Goal: Task Accomplishment & Management: Manage account settings

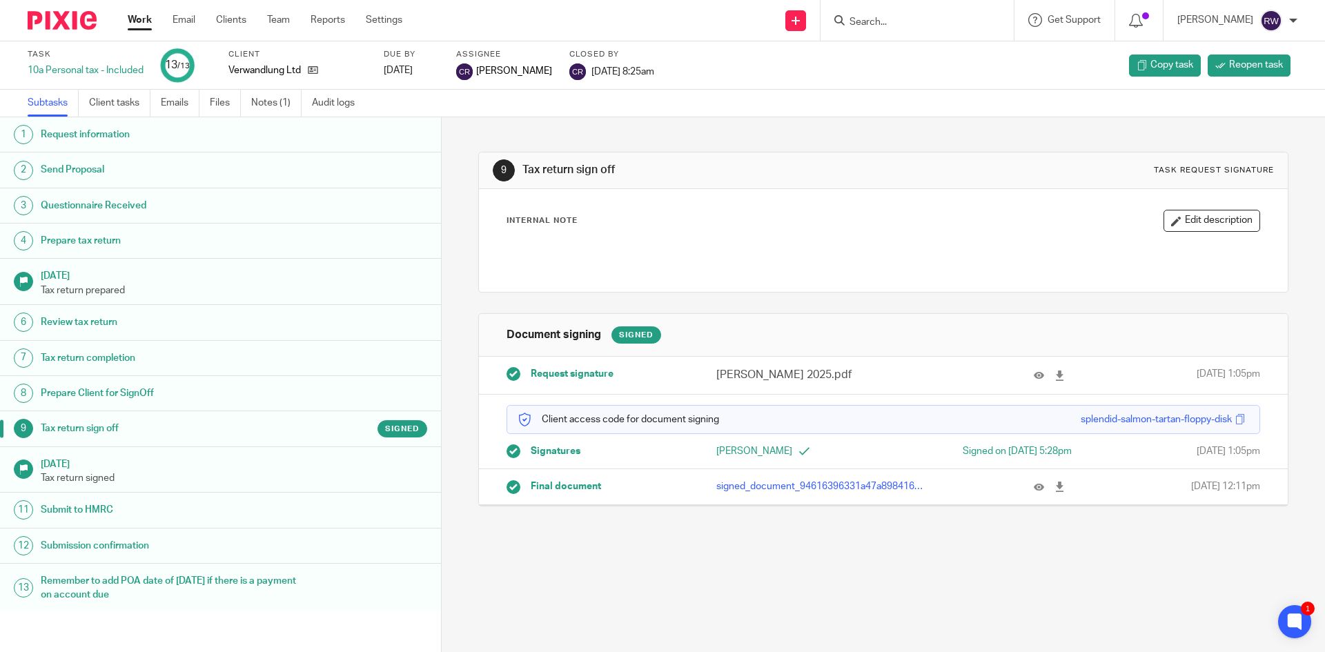
click at [874, 18] on input "Search" at bounding box center [910, 23] width 124 height 12
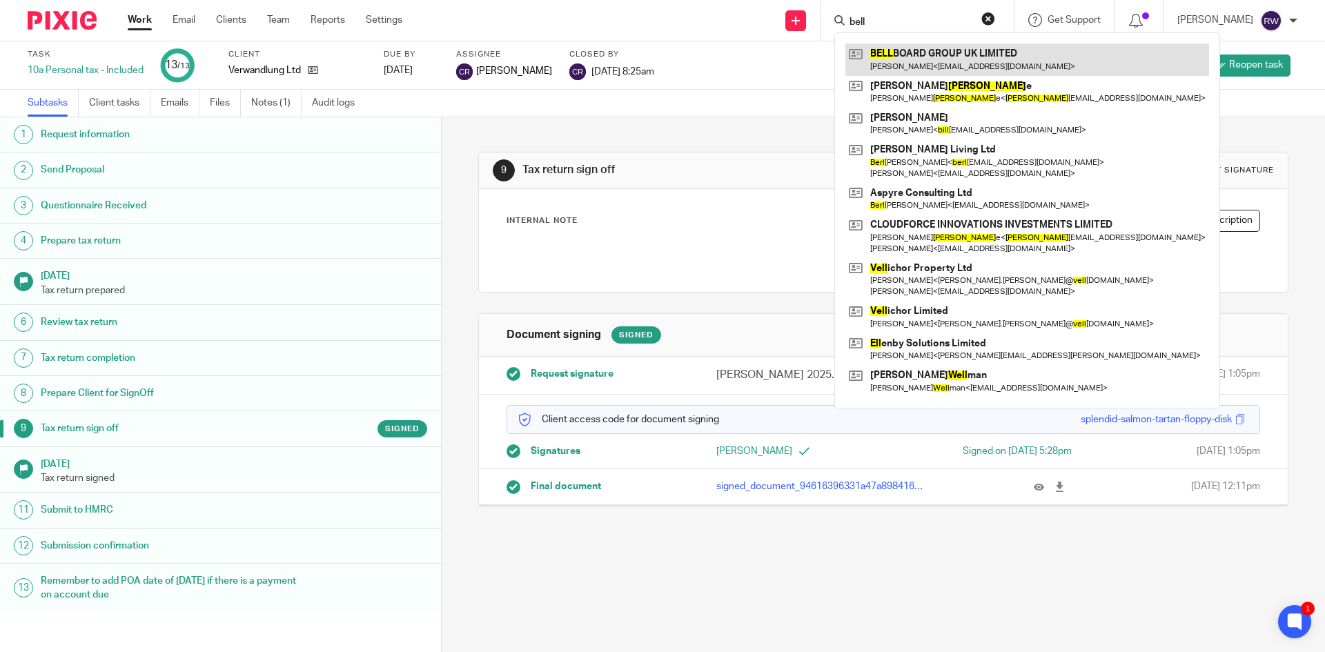
type input "bell"
click at [908, 46] on link at bounding box center [1027, 59] width 364 height 32
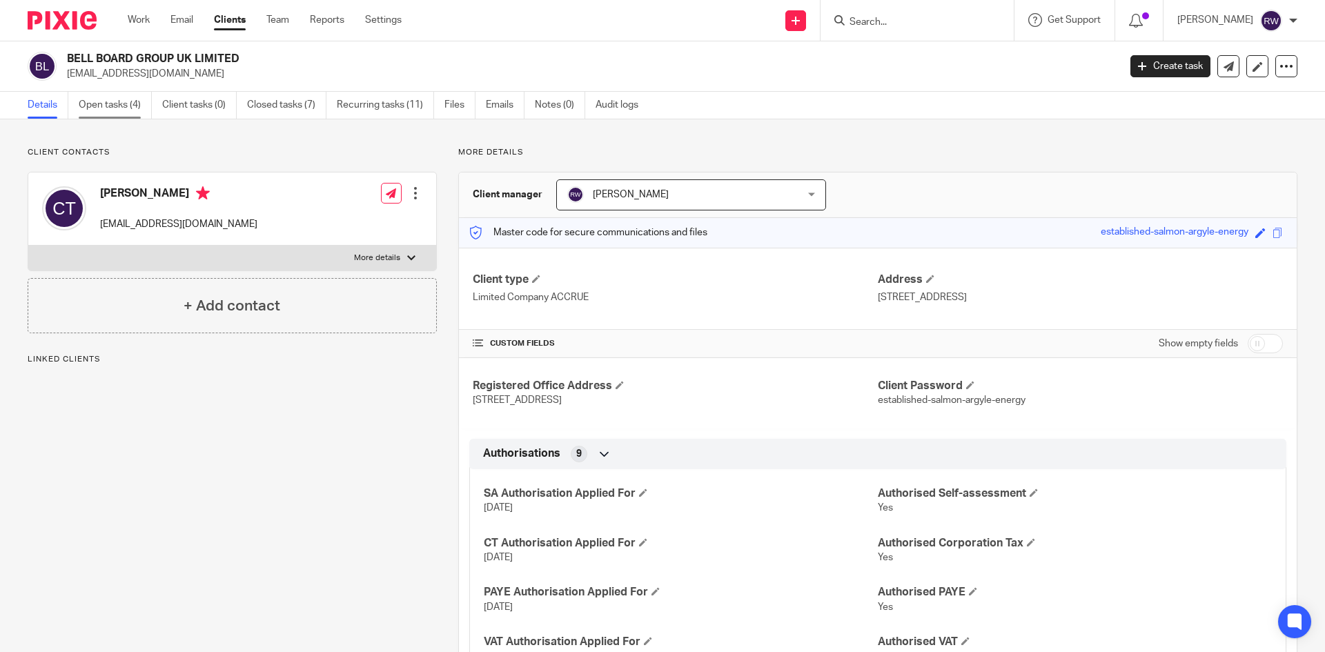
click at [118, 110] on link "Open tasks (4)" at bounding box center [115, 105] width 73 height 27
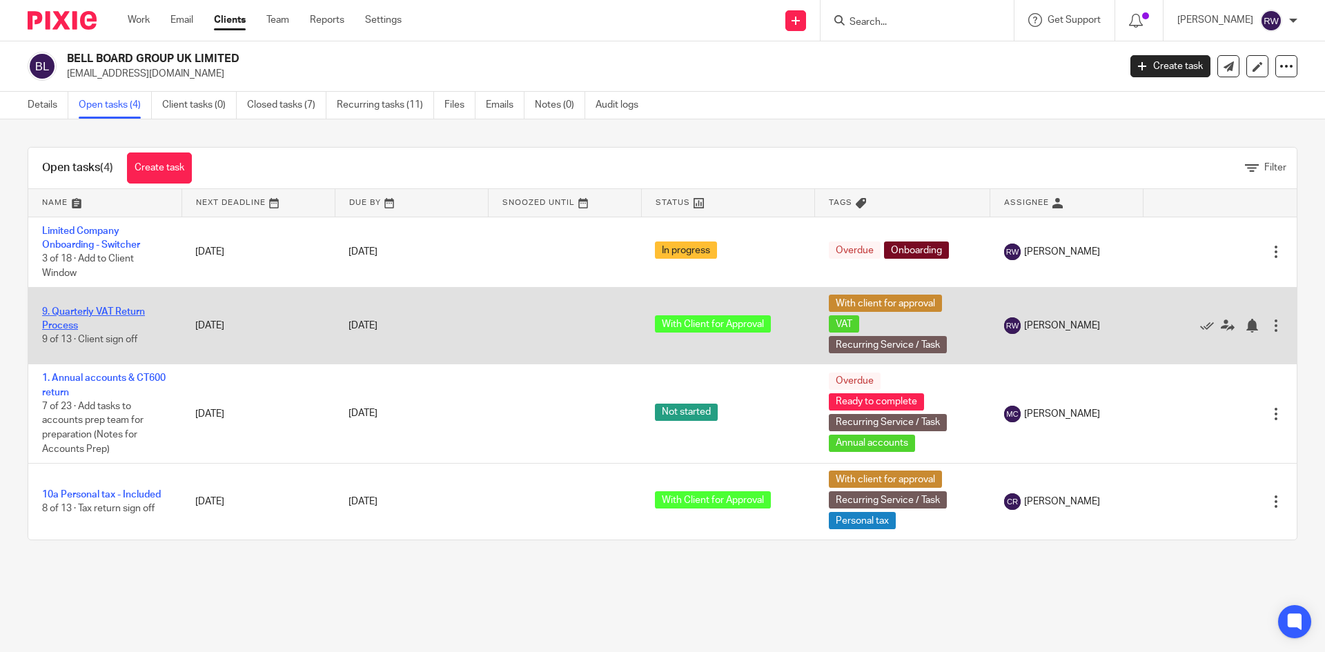
click at [106, 307] on link "9. Quarterly VAT Return Process" at bounding box center [93, 318] width 103 height 23
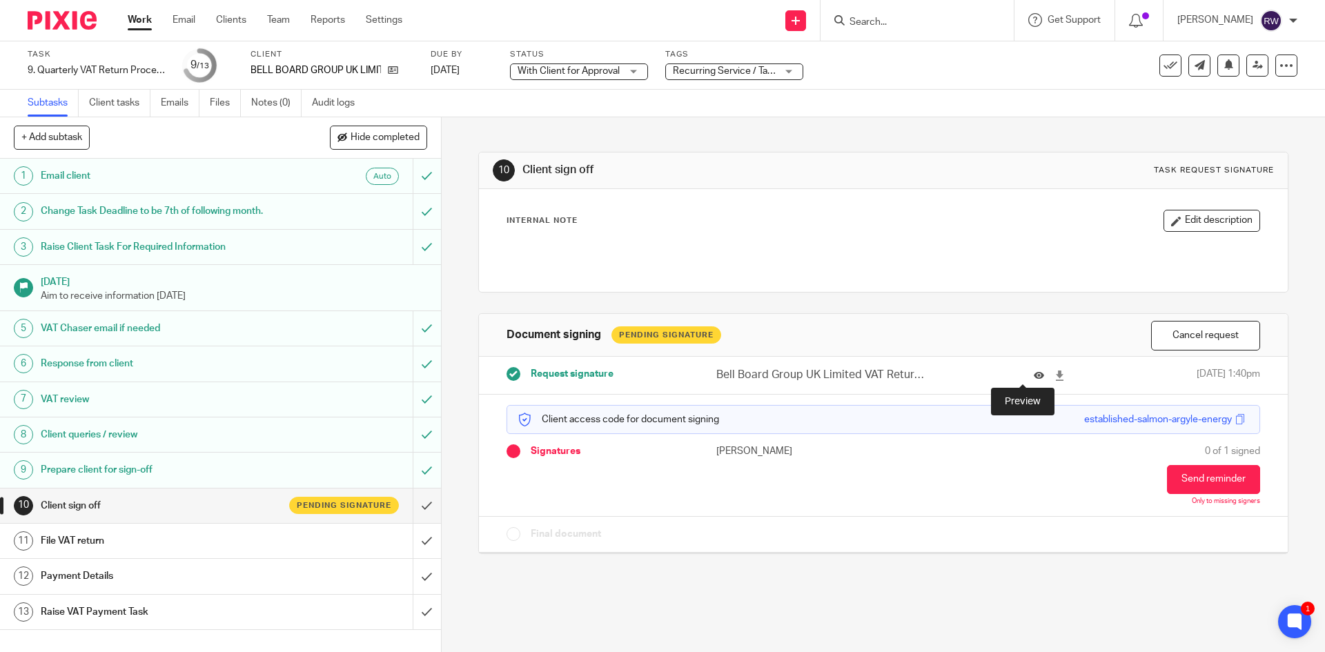
click at [1034, 372] on icon at bounding box center [1039, 376] width 10 height 10
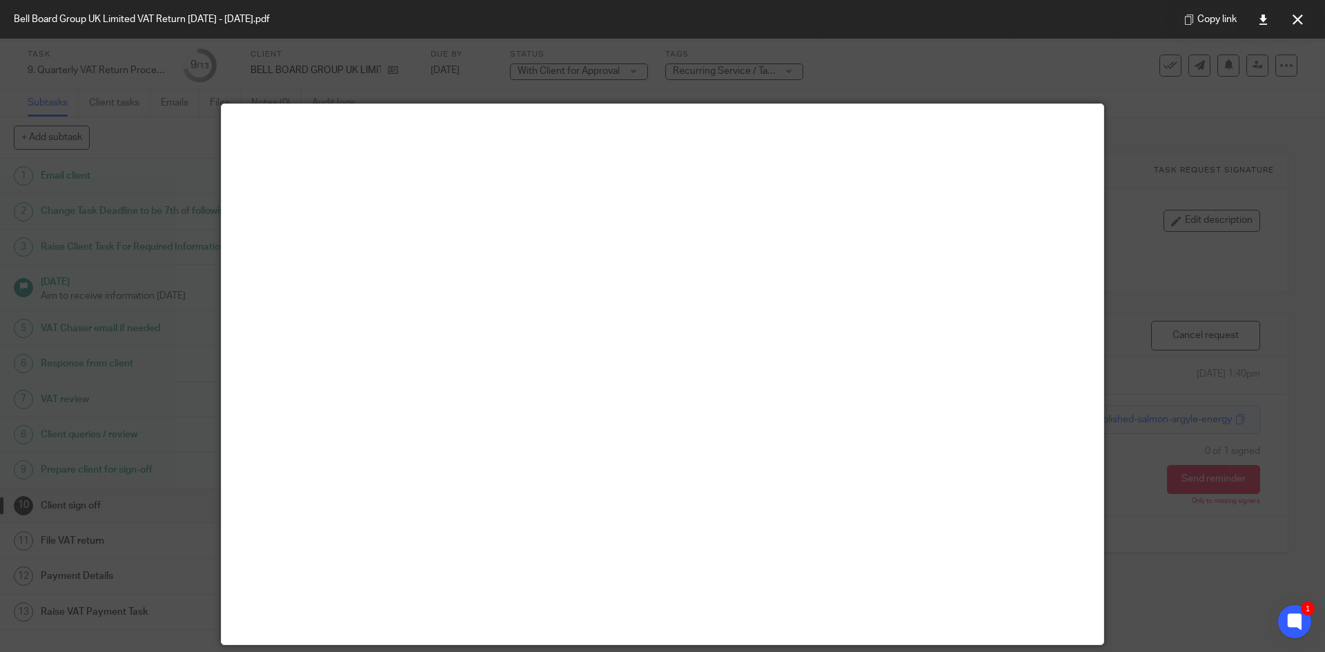
click at [1296, 19] on icon at bounding box center [1297, 19] width 10 height 10
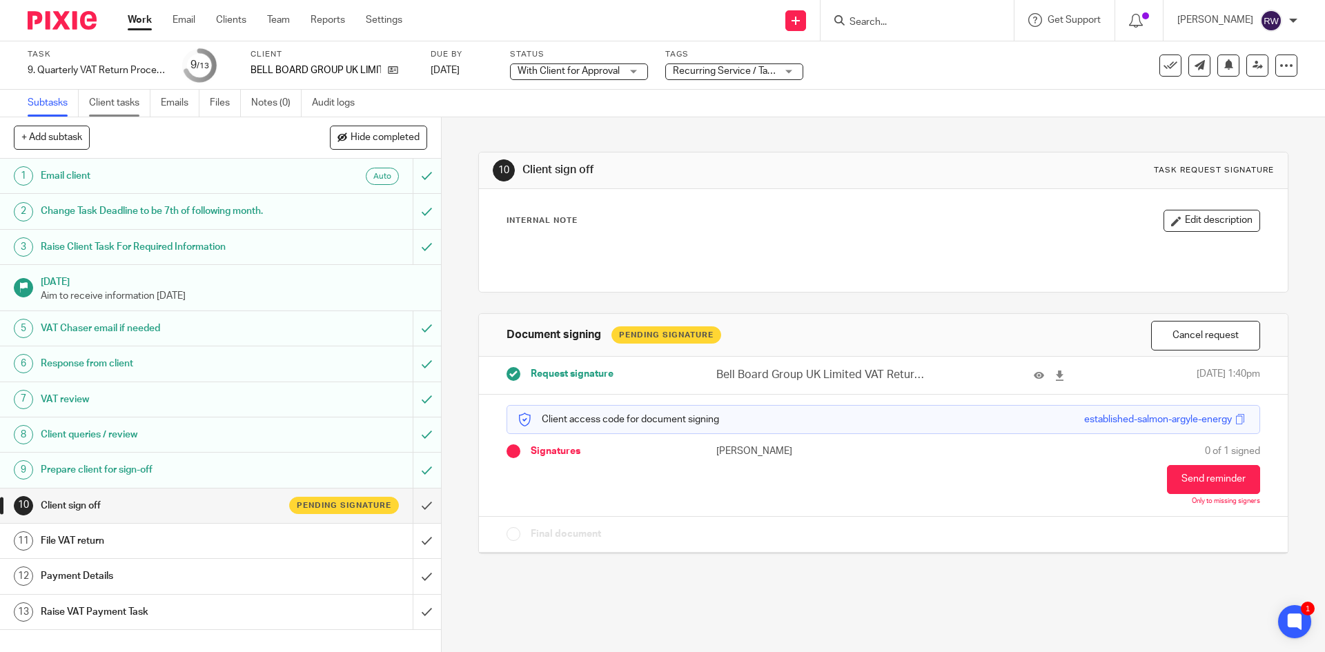
click at [115, 96] on link "Client tasks" at bounding box center [119, 103] width 61 height 27
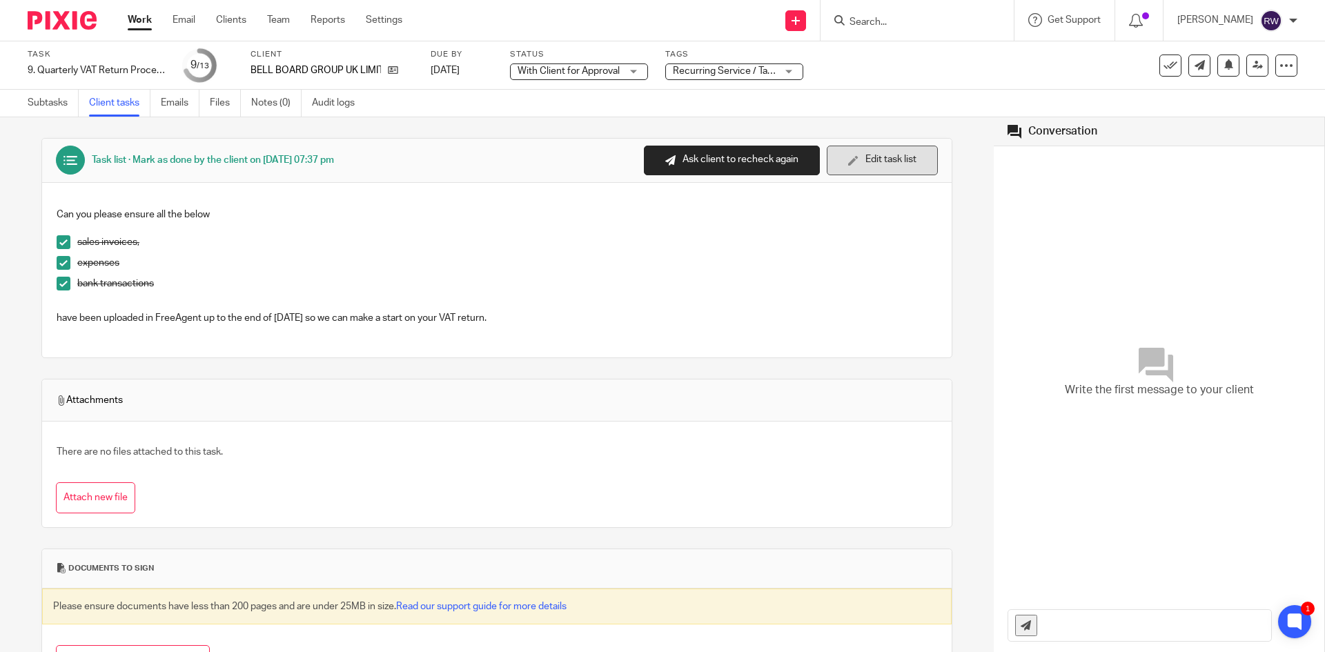
click at [845, 158] on button "Edit task list" at bounding box center [882, 161] width 111 height 30
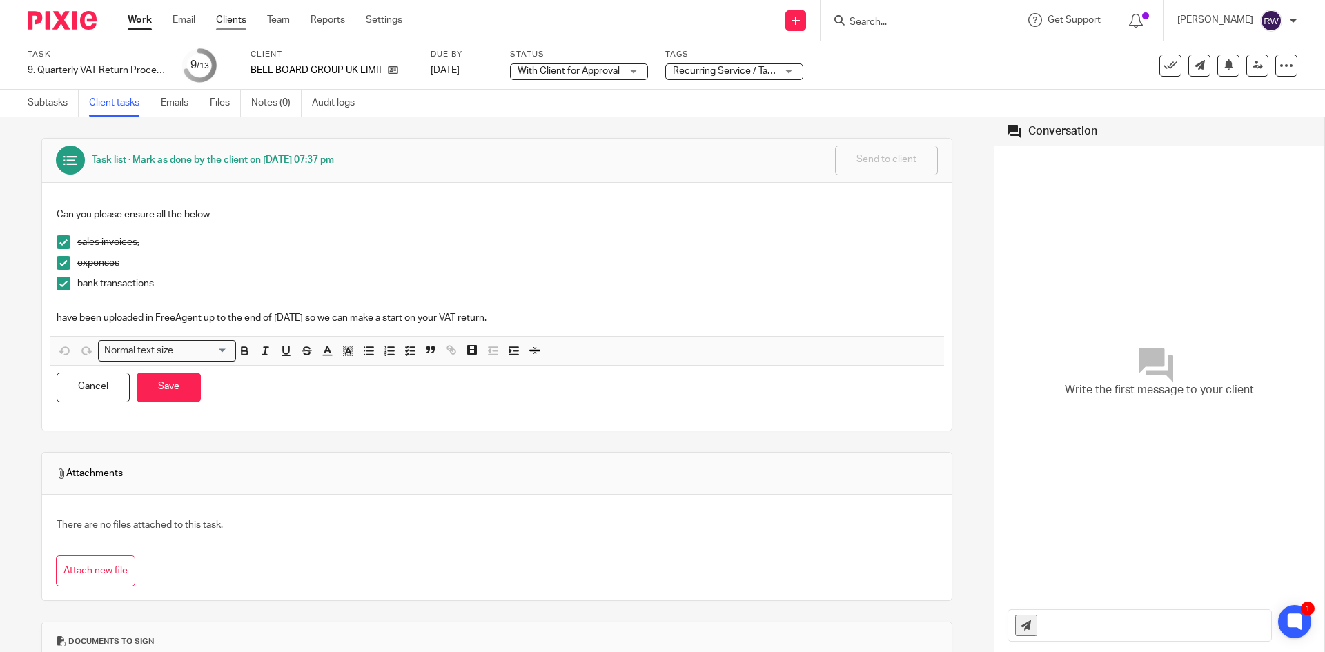
drag, startPoint x: 232, startPoint y: 21, endPoint x: 221, endPoint y: 21, distance: 11.1
click at [232, 21] on link "Clients" at bounding box center [231, 20] width 30 height 14
